Goal: Transaction & Acquisition: Purchase product/service

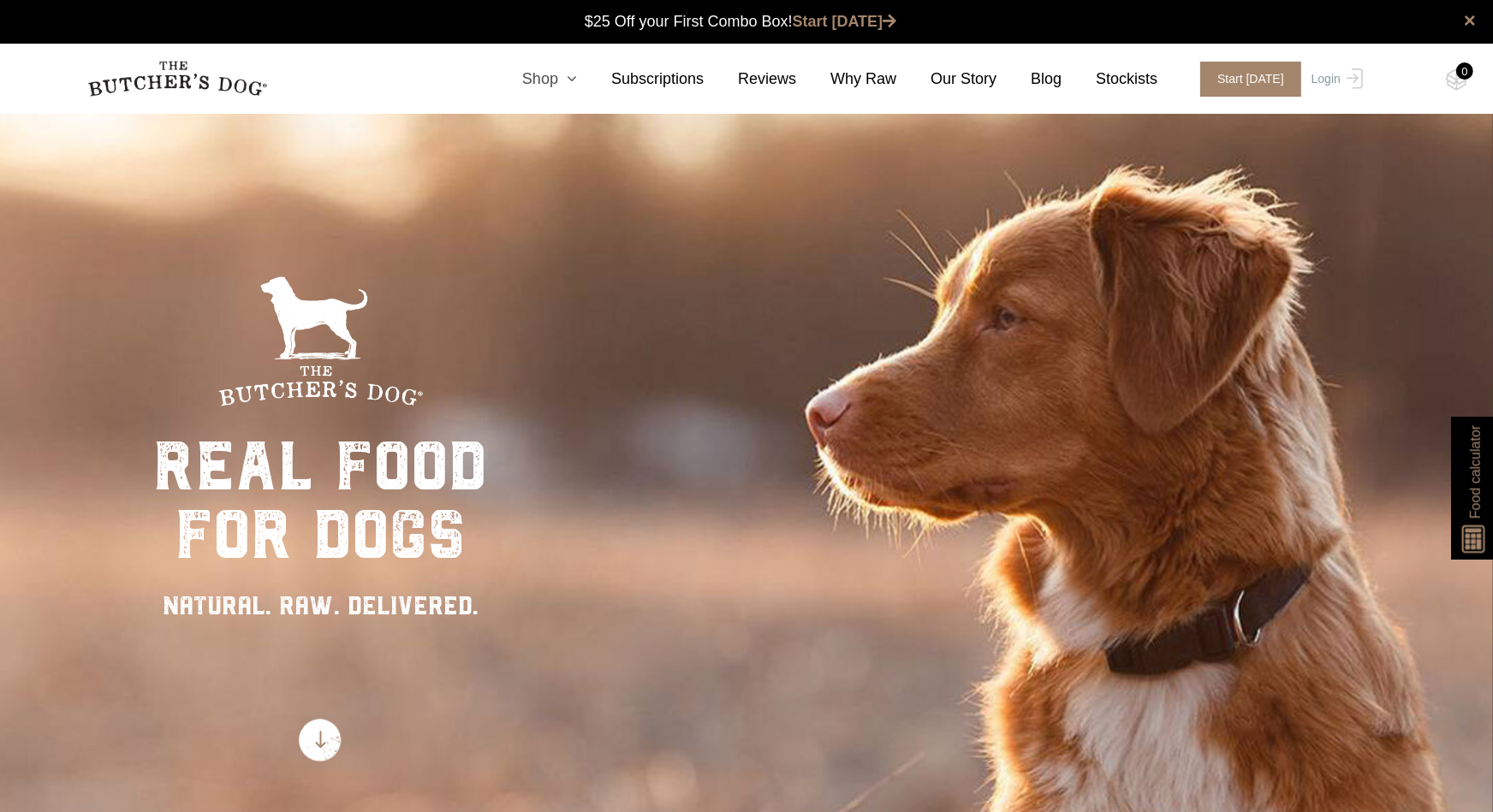
click at [577, 77] on icon at bounding box center [567, 79] width 19 height 15
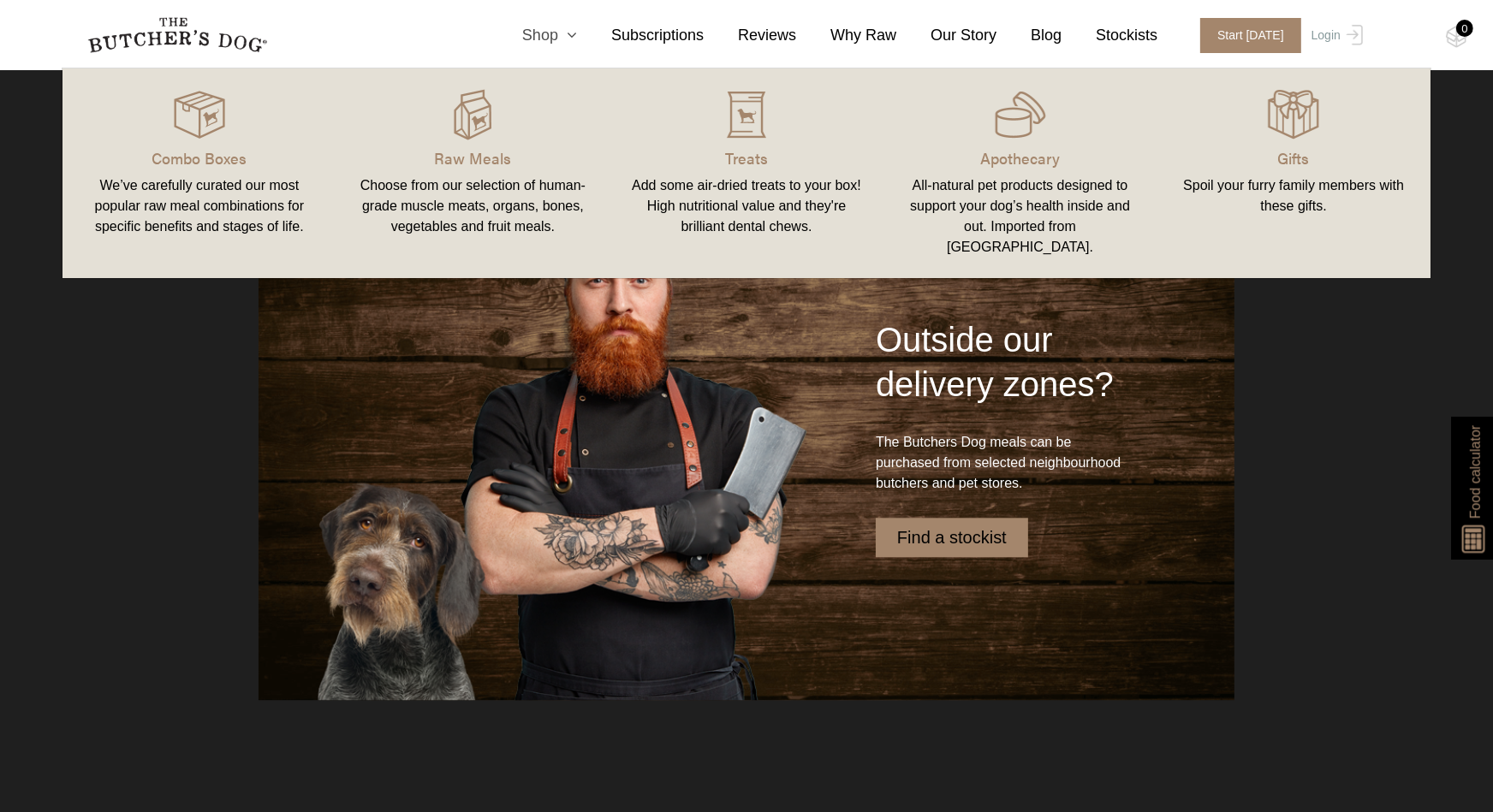
scroll to position [4321, 0]
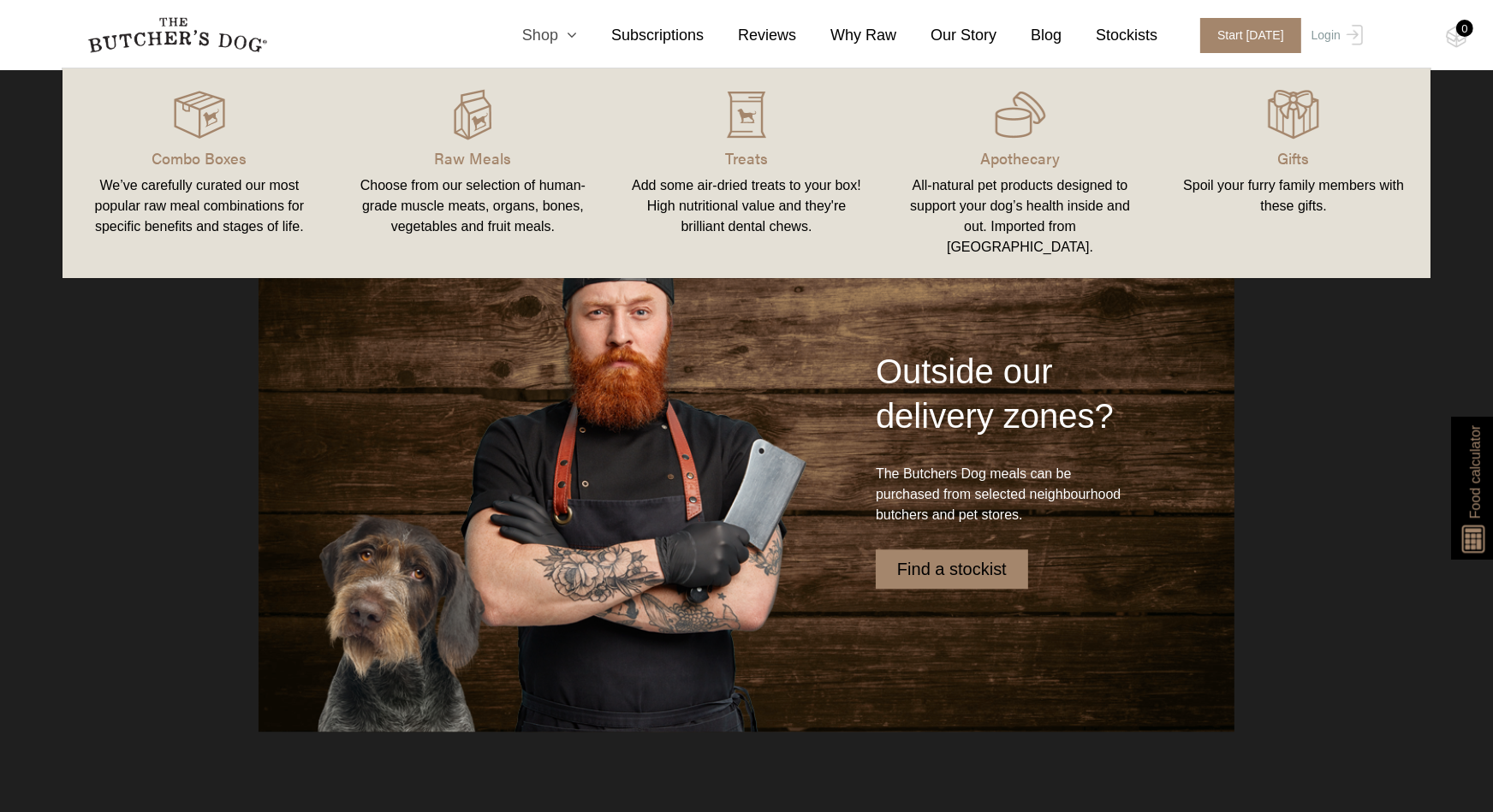
click at [577, 36] on icon at bounding box center [567, 35] width 19 height 15
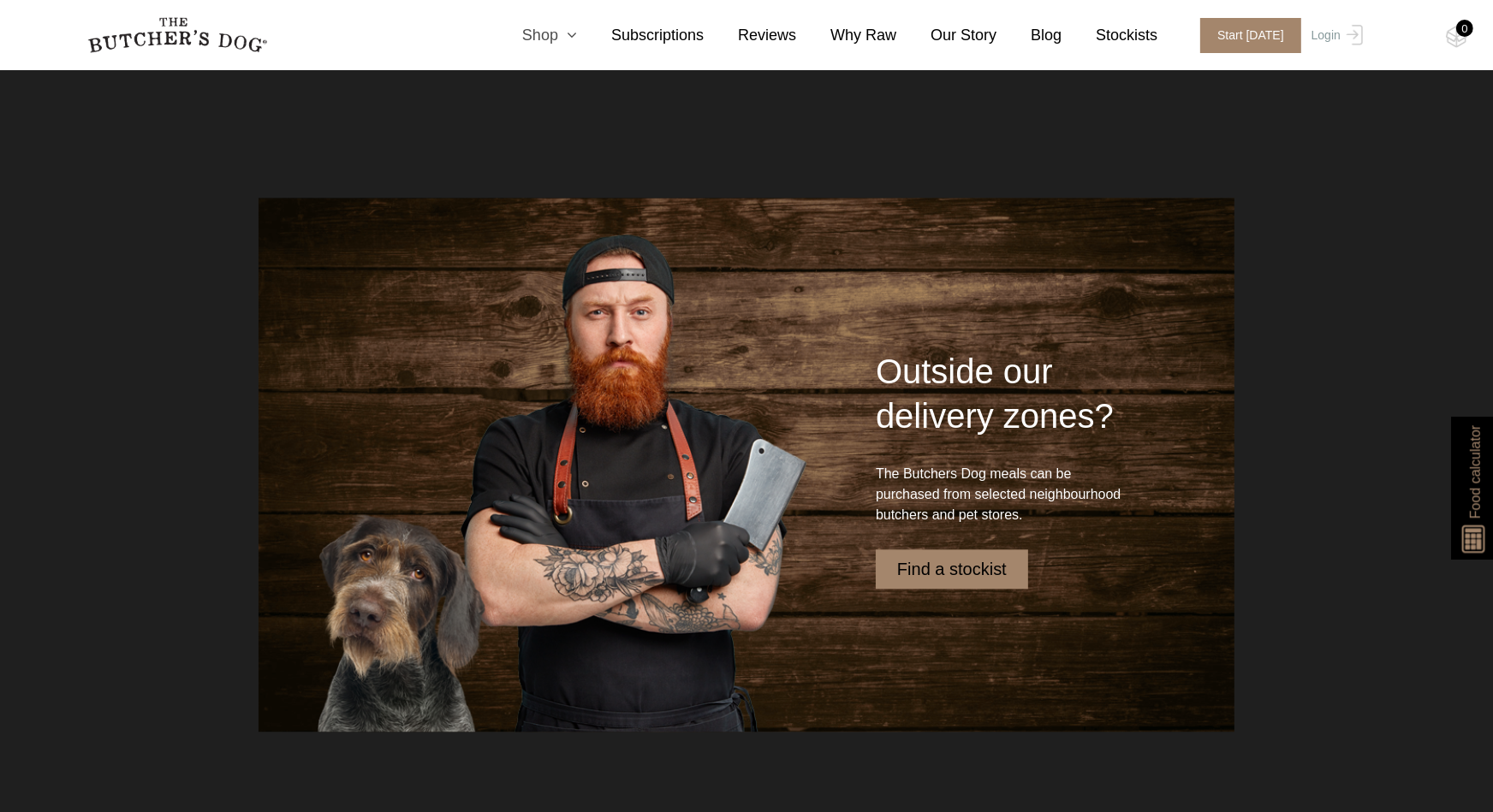
click at [577, 31] on icon at bounding box center [567, 35] width 19 height 15
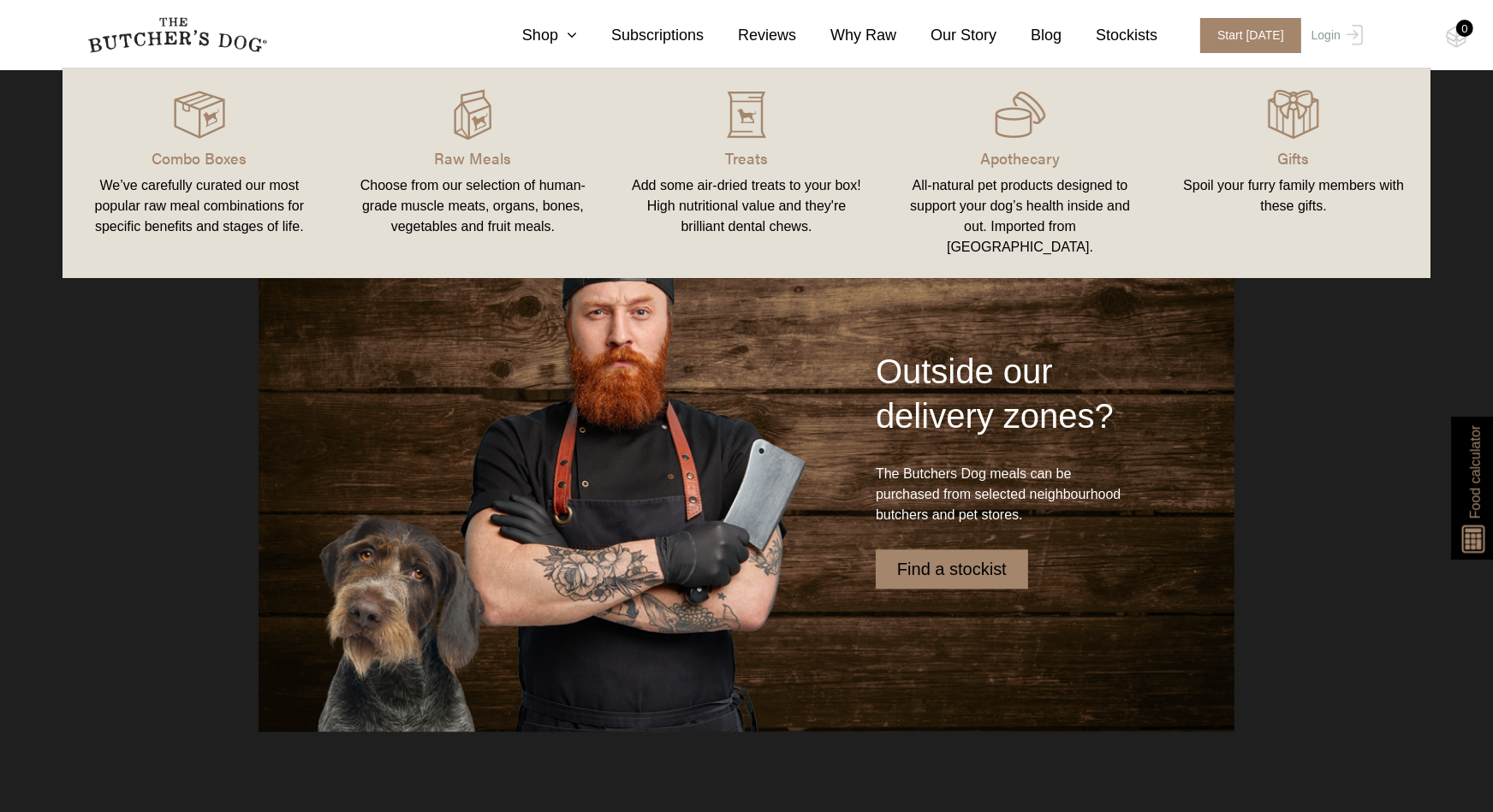
click at [463, 145] on link "Raw Meals Choose from our selection of human-grade muscle meats, organs, bones,…" at bounding box center [473, 172] width 274 height 175
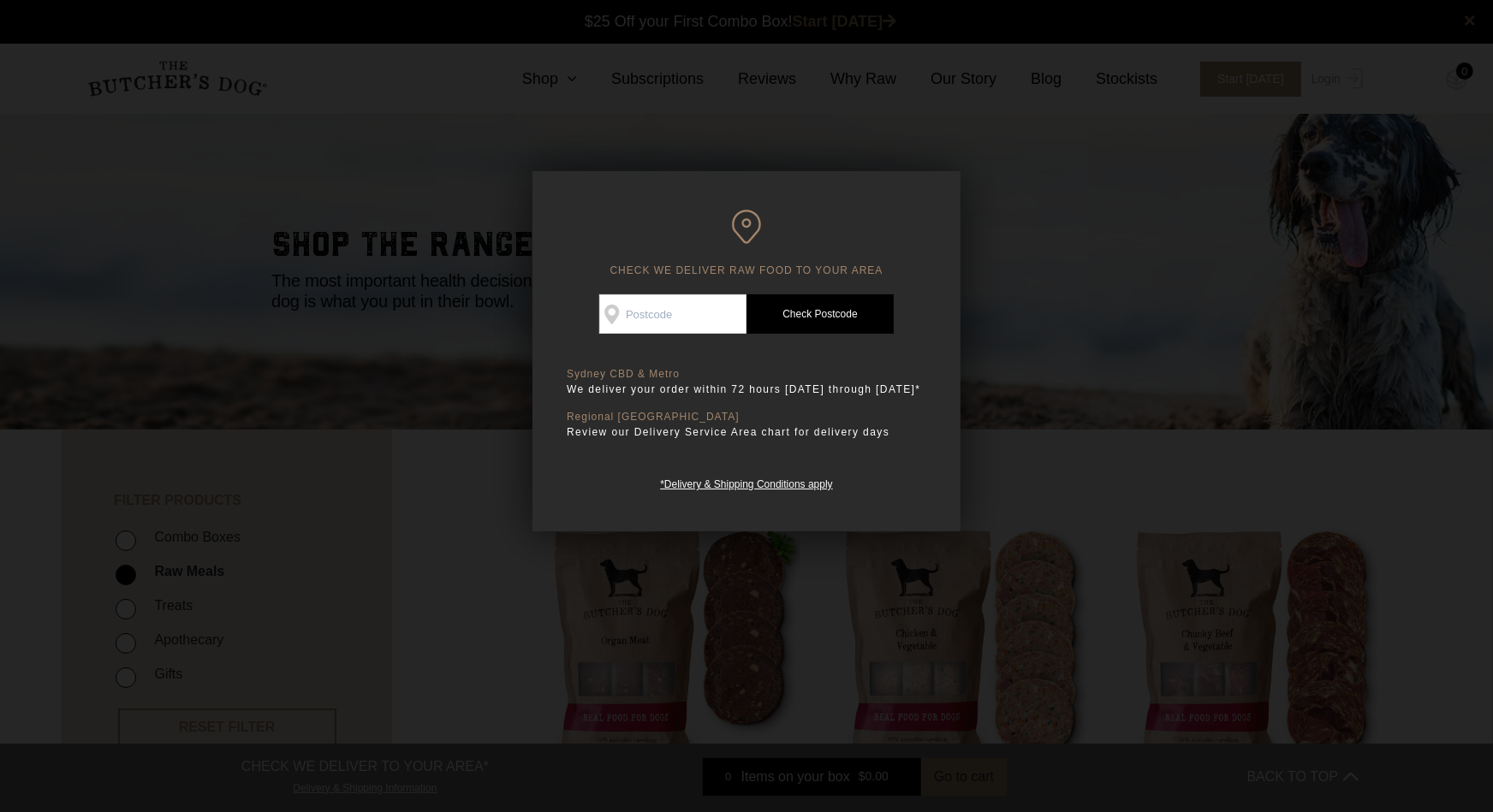
click at [649, 301] on input "Check Availability At" at bounding box center [672, 314] width 147 height 39
type input "3037"
click at [803, 301] on link "Check Postcode" at bounding box center [819, 314] width 147 height 39
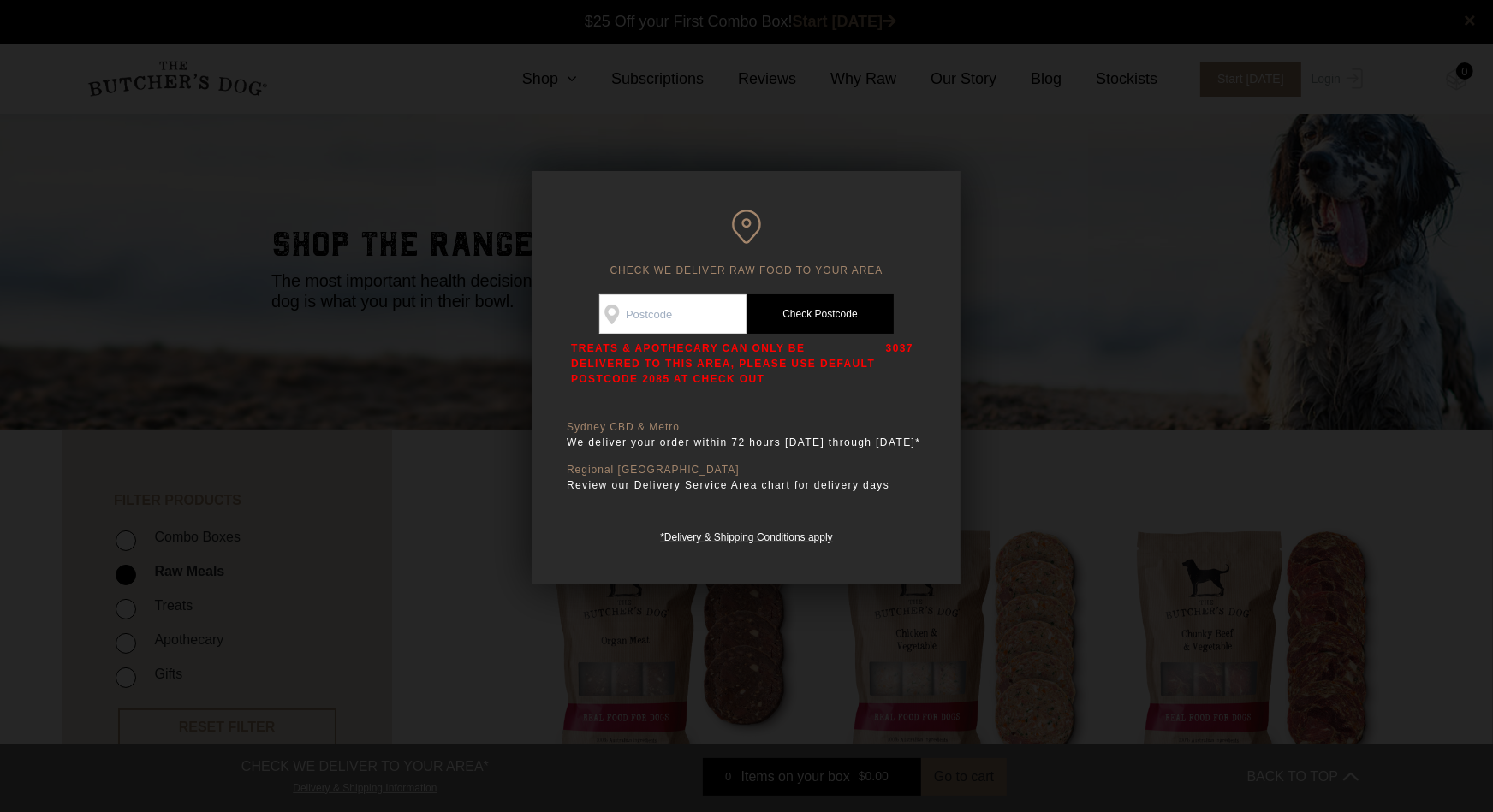
click at [668, 306] on input "Check Availability At" at bounding box center [672, 314] width 147 height 39
